Goal: Task Accomplishment & Management: Manage account settings

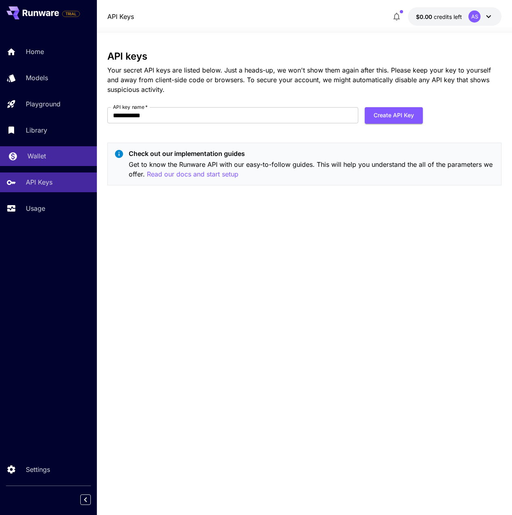
click at [19, 155] on link "Wallet" at bounding box center [48, 156] width 97 height 20
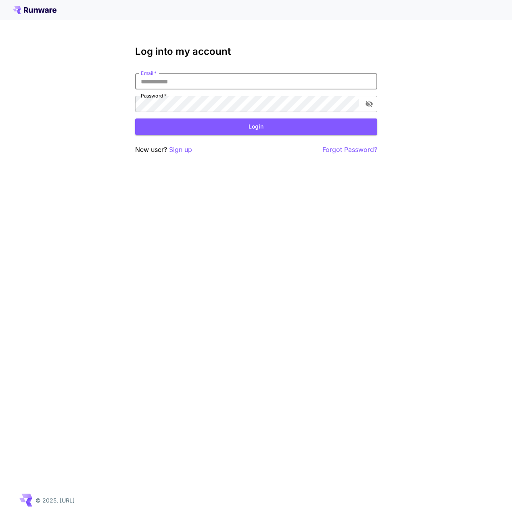
click at [197, 84] on input "Email   *" at bounding box center [256, 81] width 242 height 16
type input "**********"
click at [242, 127] on button "Login" at bounding box center [256, 127] width 242 height 17
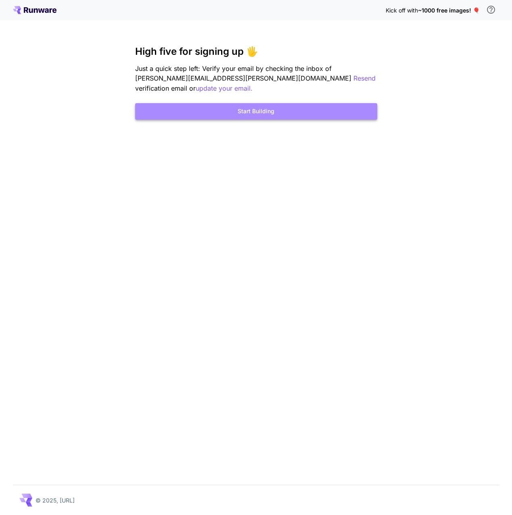
click at [256, 113] on button "Start Building" at bounding box center [256, 111] width 242 height 17
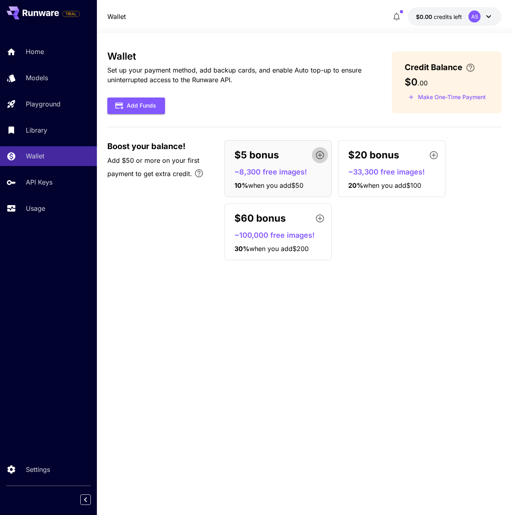
click at [321, 154] on icon "button" at bounding box center [320, 155] width 10 height 10
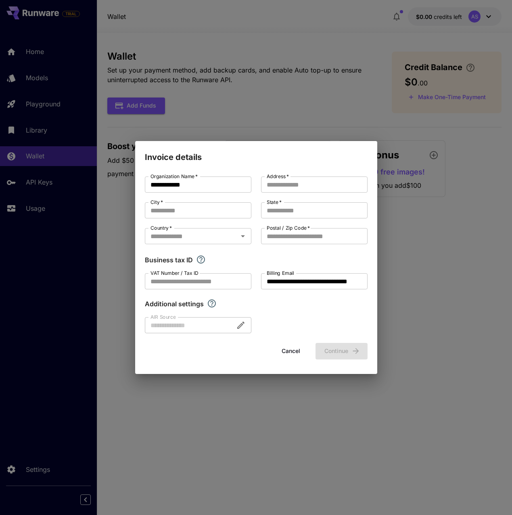
click at [439, 275] on div "**********" at bounding box center [256, 257] width 512 height 515
click at [292, 348] on button "Cancel" at bounding box center [291, 351] width 36 height 17
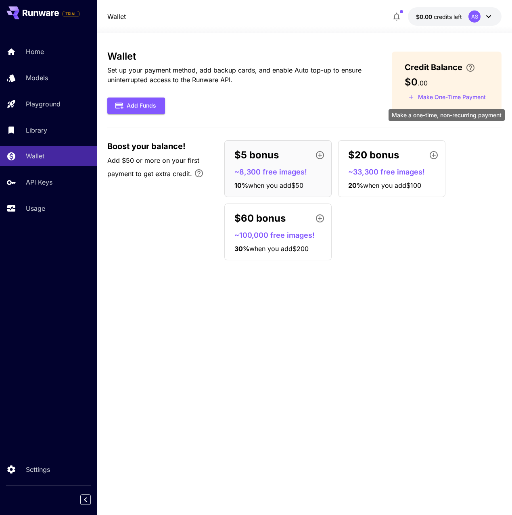
click at [435, 98] on button "Make One-Time Payment" at bounding box center [446, 97] width 85 height 12
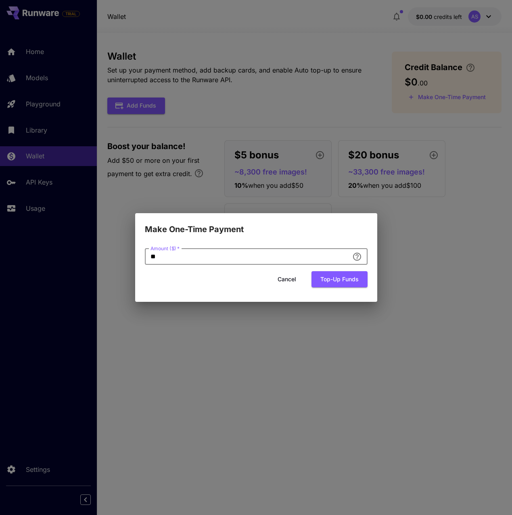
drag, startPoint x: 167, startPoint y: 258, endPoint x: 123, endPoint y: 258, distance: 44.0
click at [123, 258] on div "Make One-Time Payment Amount ($)   * ** Amount ($)   * Cancel Top-up funds" at bounding box center [256, 257] width 512 height 515
type input "*"
click at [200, 280] on div "Cancel Top-up funds" at bounding box center [256, 279] width 223 height 17
click at [328, 282] on button "Top-up funds" at bounding box center [339, 279] width 56 height 17
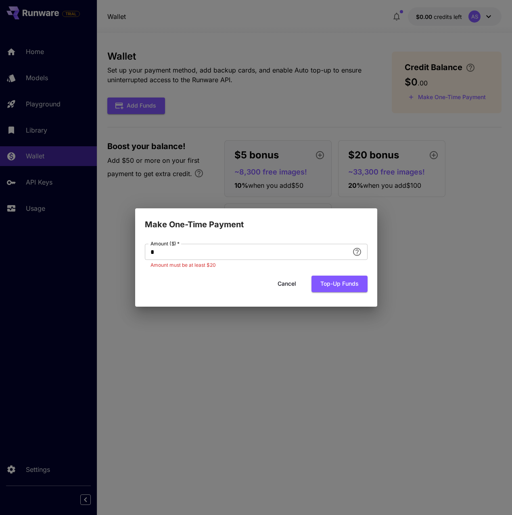
click at [296, 285] on button "Cancel" at bounding box center [287, 284] width 36 height 17
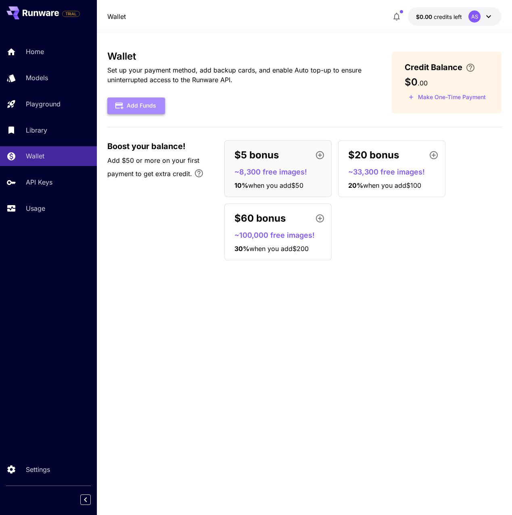
click at [144, 105] on button "Add Funds" at bounding box center [136, 106] width 58 height 17
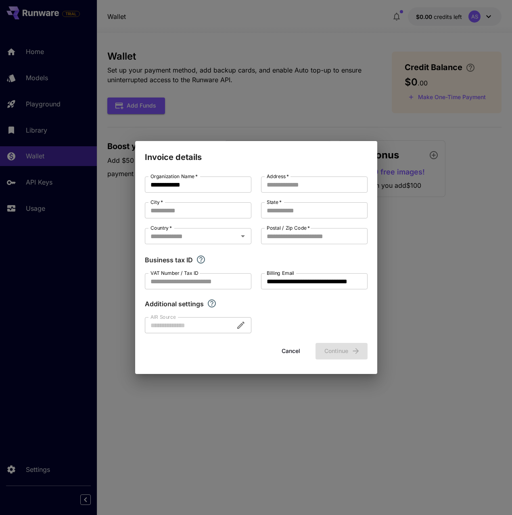
click at [285, 352] on button "Cancel" at bounding box center [291, 351] width 36 height 17
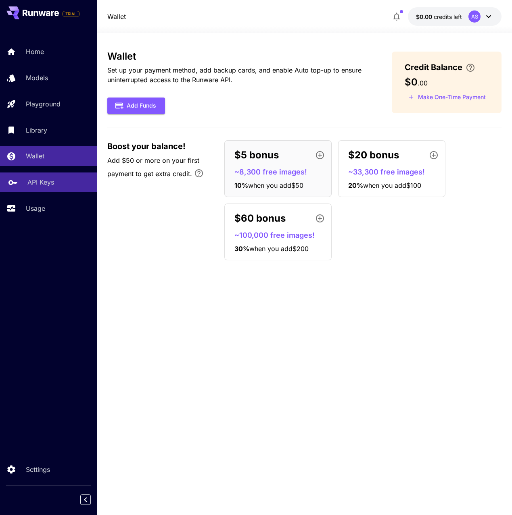
click at [57, 183] on div "API Keys" at bounding box center [58, 182] width 63 height 10
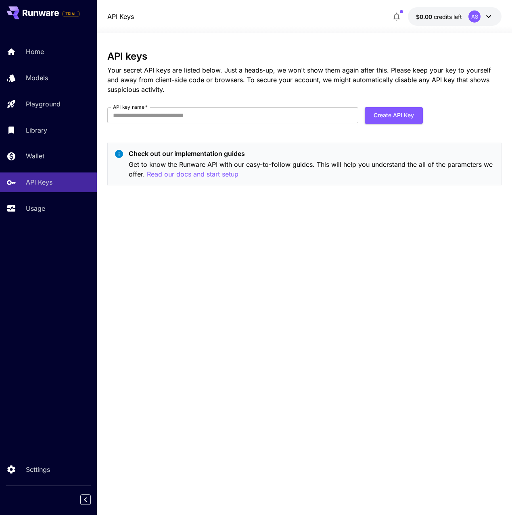
click at [41, 15] on icon at bounding box center [41, 13] width 7 height 5
click at [54, 179] on p "API Keys" at bounding box center [40, 182] width 27 height 10
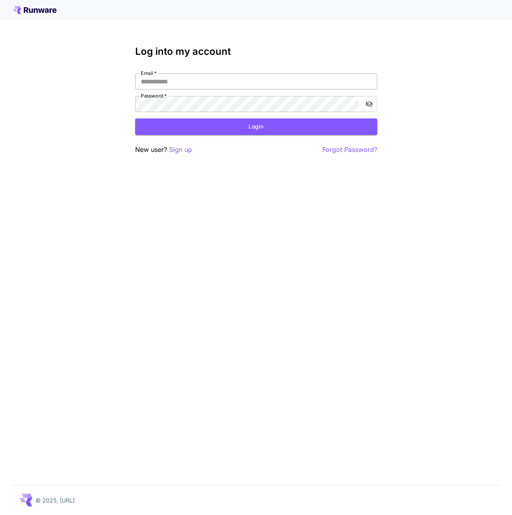
click at [183, 77] on input "Email   *" at bounding box center [256, 81] width 242 height 16
type input "**********"
click at [243, 133] on button "Login" at bounding box center [256, 127] width 242 height 17
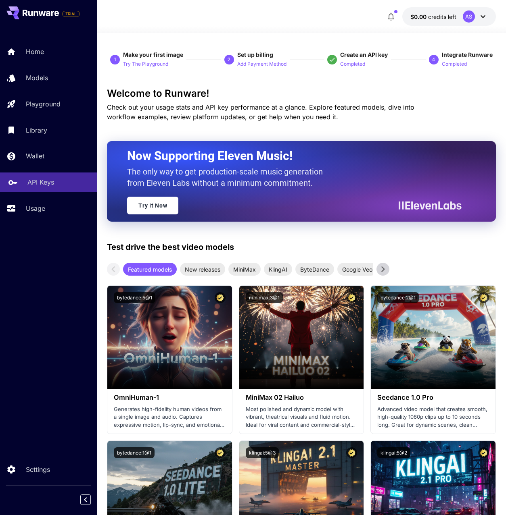
click at [45, 184] on p "API Keys" at bounding box center [40, 182] width 27 height 10
